Goal: Information Seeking & Learning: Learn about a topic

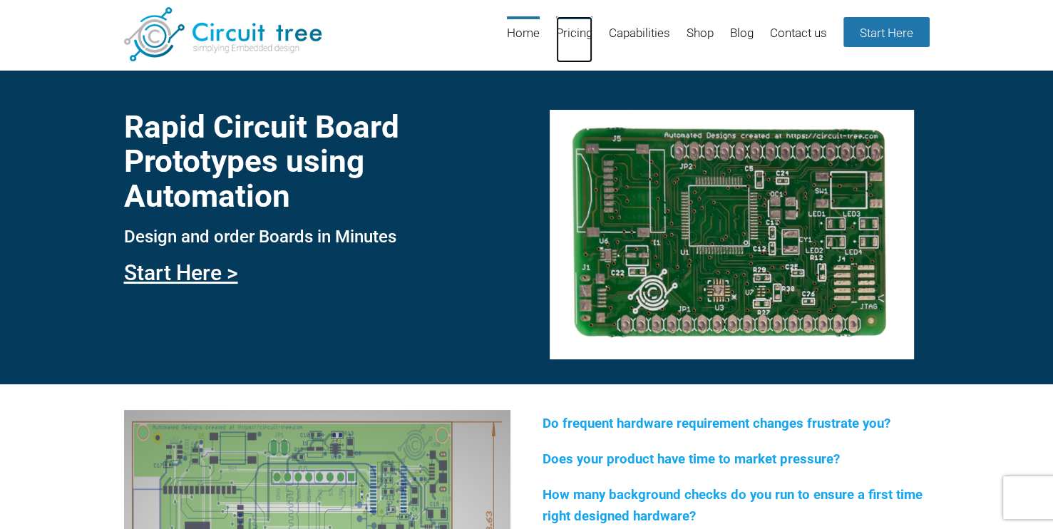
click at [575, 38] on link "Pricing" at bounding box center [574, 39] width 36 height 46
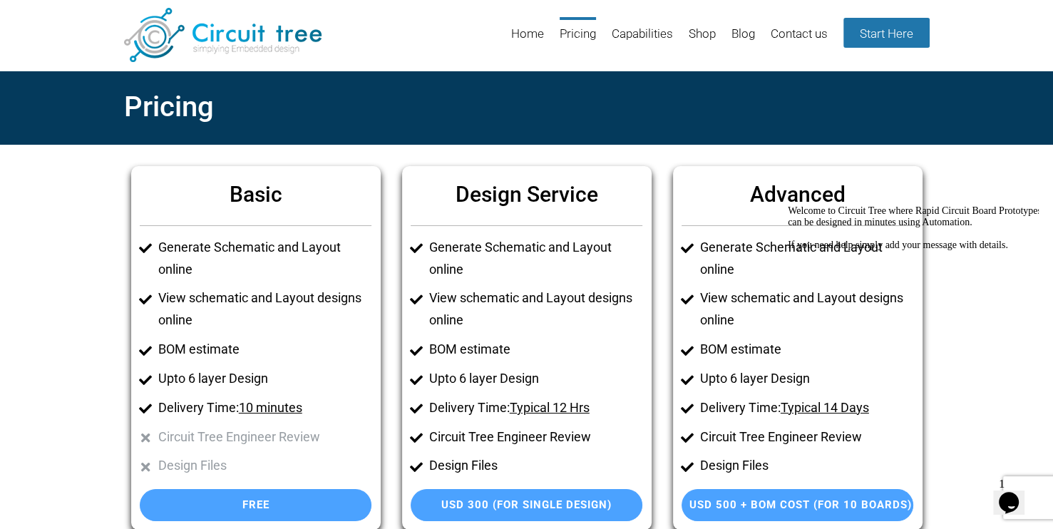
click at [788, 205] on icon "Chat attention grabber" at bounding box center [788, 205] width 0 height 0
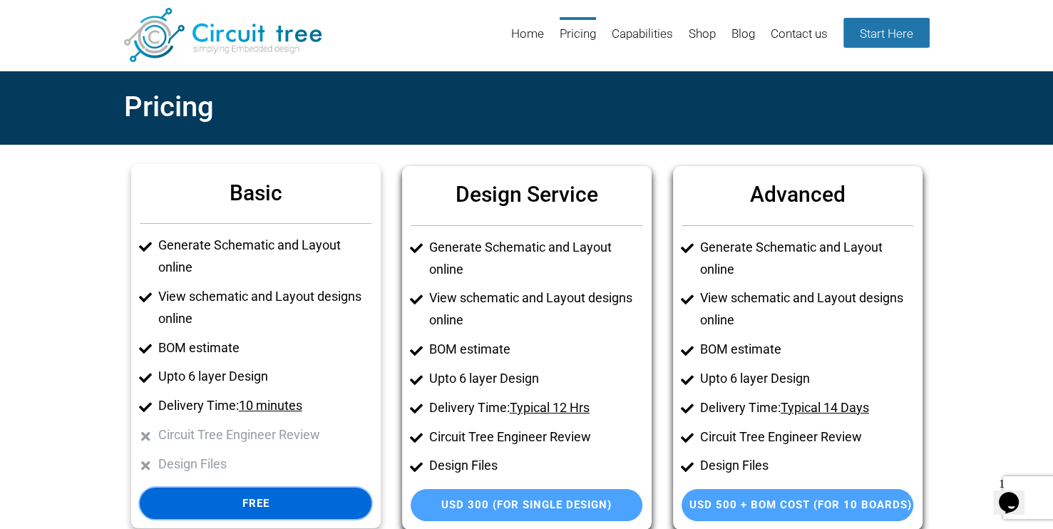
click at [243, 493] on link "Free" at bounding box center [256, 504] width 232 height 32
